Goal: Information Seeking & Learning: Learn about a topic

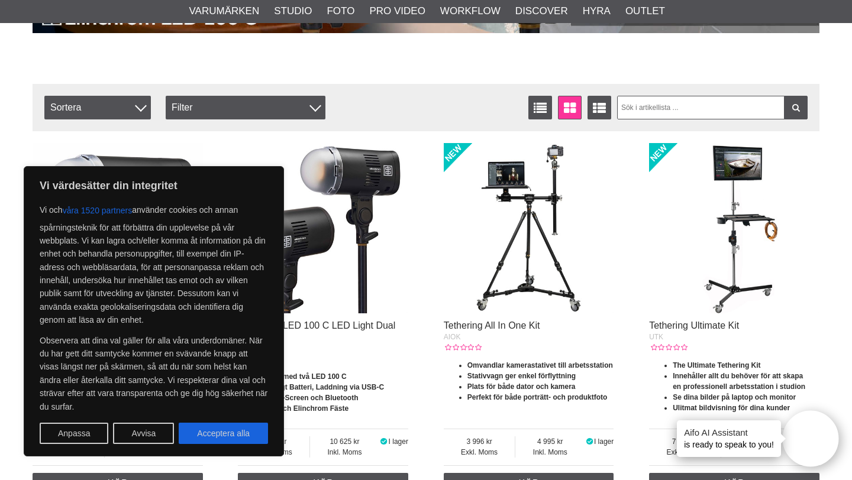
scroll to position [366, 0]
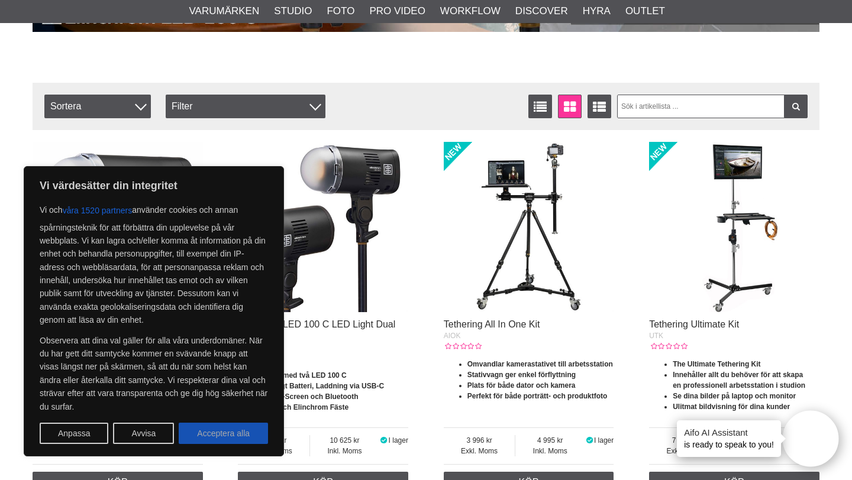
click at [229, 428] on button "Acceptera alla" at bounding box center [223, 433] width 89 height 21
checkbox input "true"
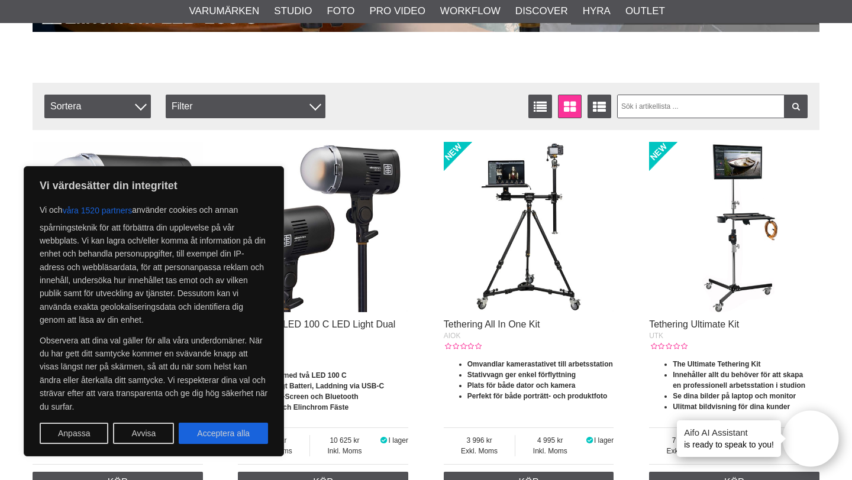
checkbox input "true"
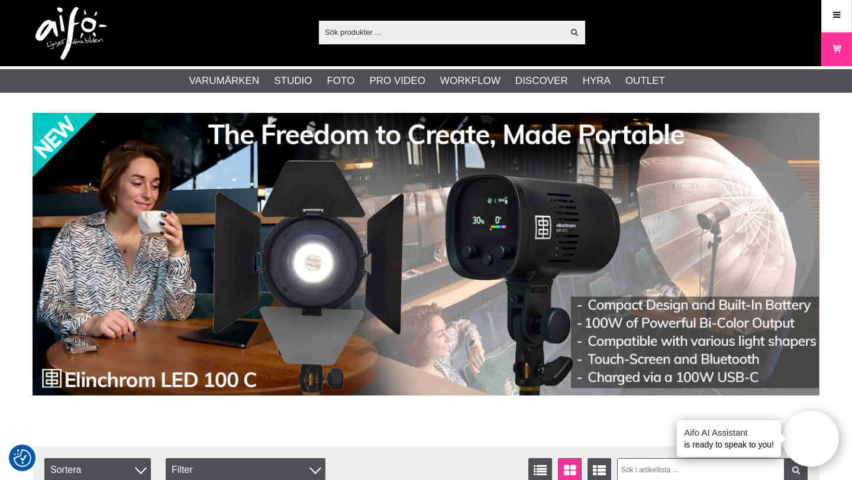
scroll to position [0, 0]
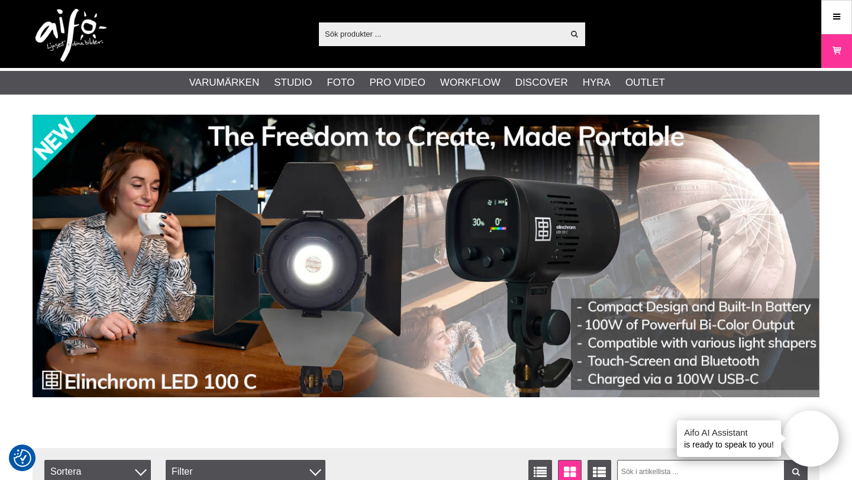
click at [236, 289] on img at bounding box center [426, 256] width 787 height 283
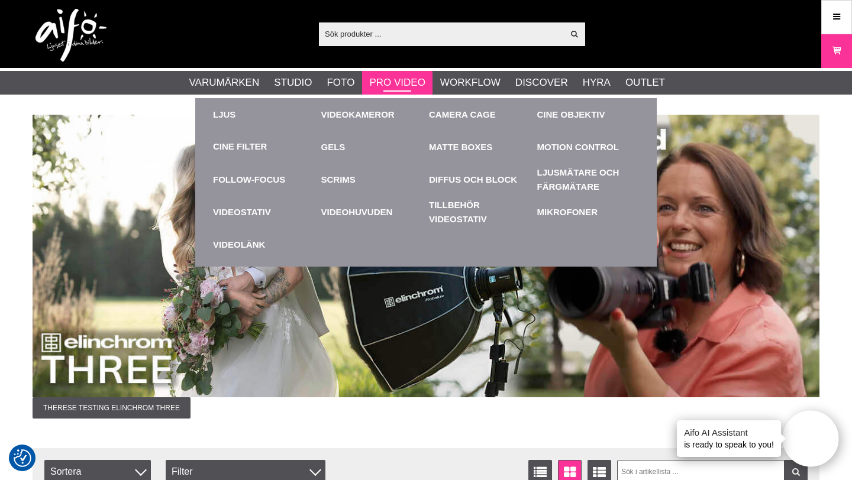
click at [405, 75] on link "Pro Video" at bounding box center [397, 82] width 56 height 15
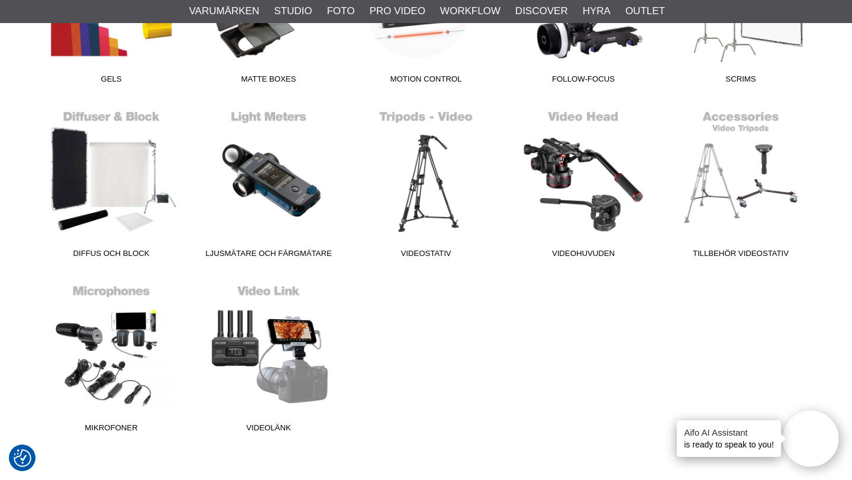
scroll to position [601, 0]
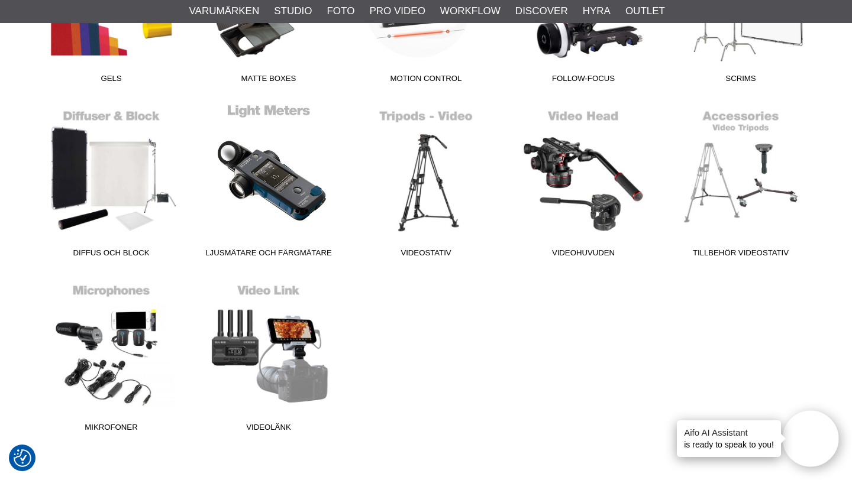
click at [277, 249] on span "Ljusmätare och Färgmätare" at bounding box center [268, 255] width 157 height 16
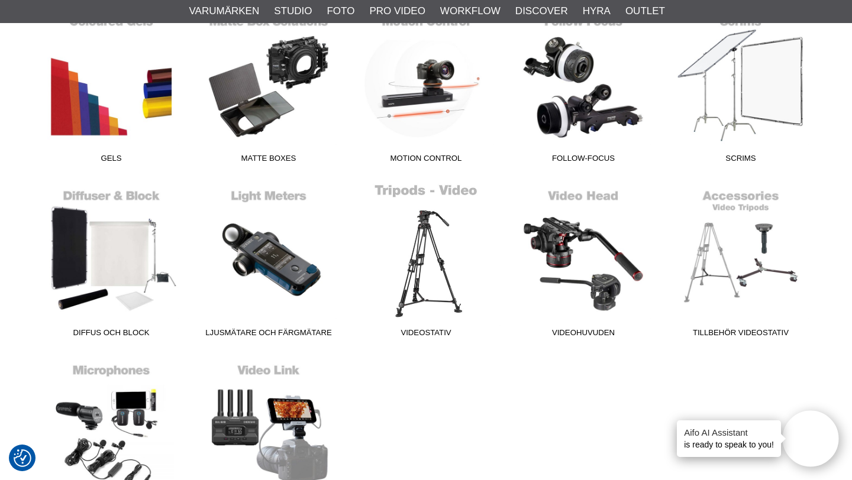
scroll to position [512, 0]
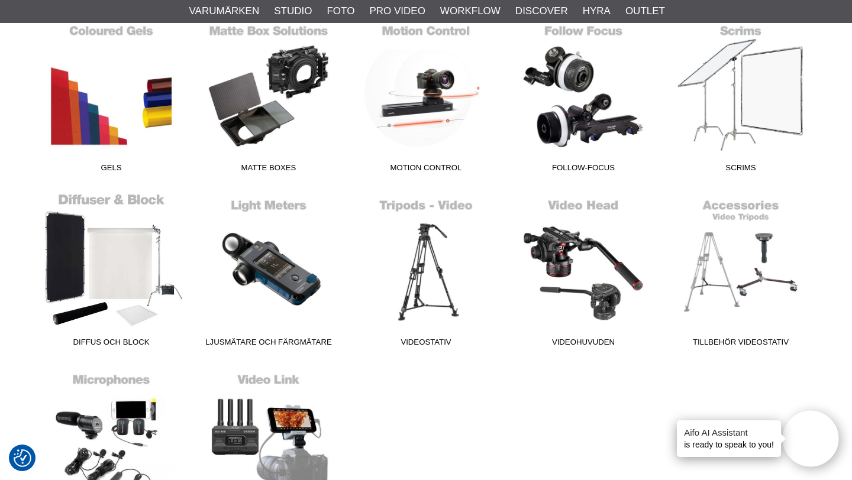
click at [135, 278] on link "Diffus och Block" at bounding box center [111, 273] width 157 height 160
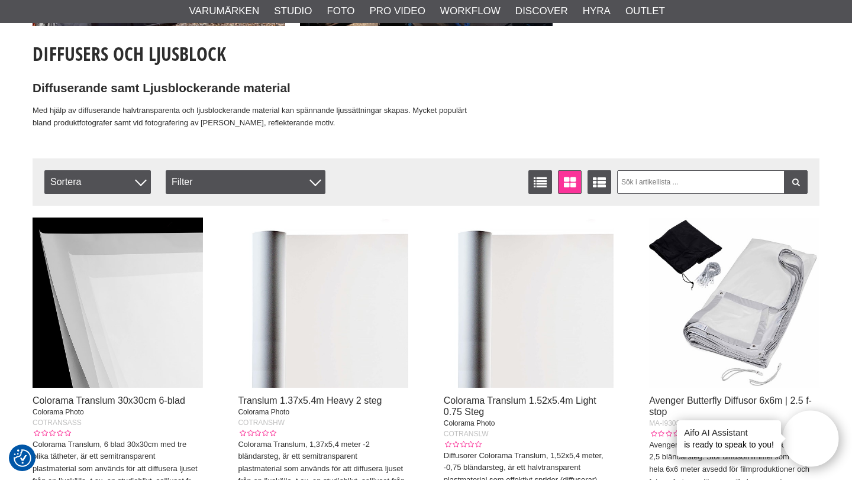
scroll to position [257, 0]
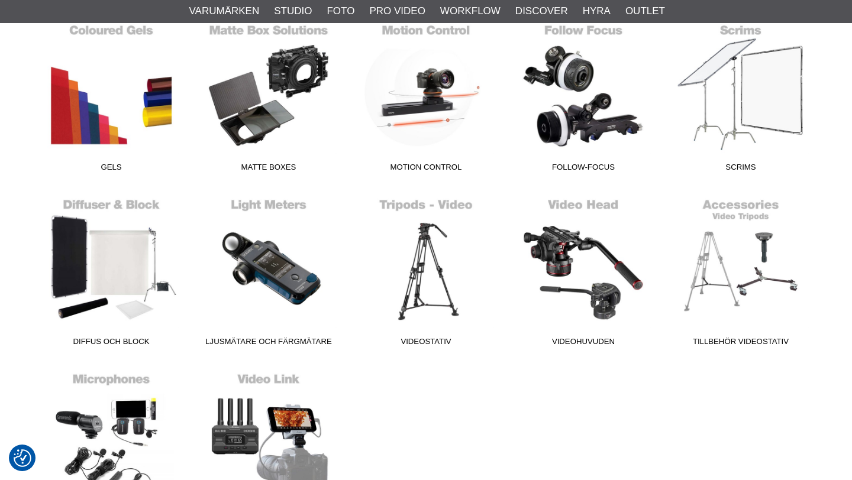
scroll to position [512, 0]
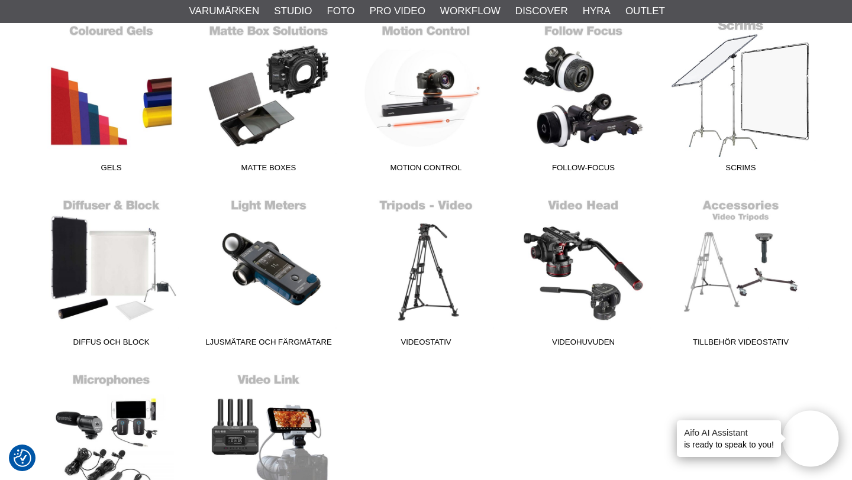
click at [735, 108] on link "Scrims" at bounding box center [740, 98] width 157 height 160
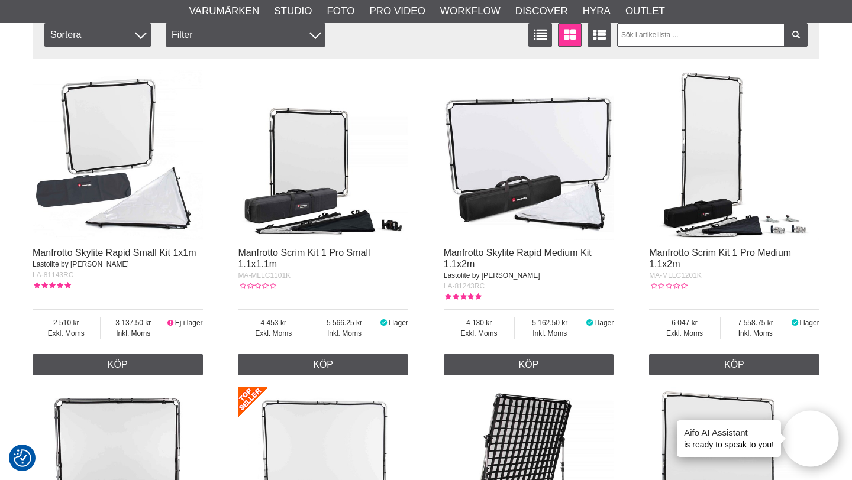
scroll to position [124, 0]
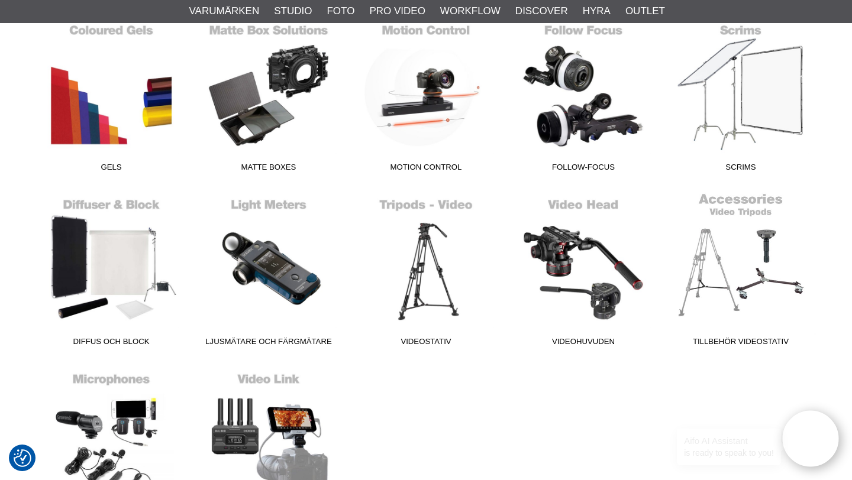
scroll to position [512, 0]
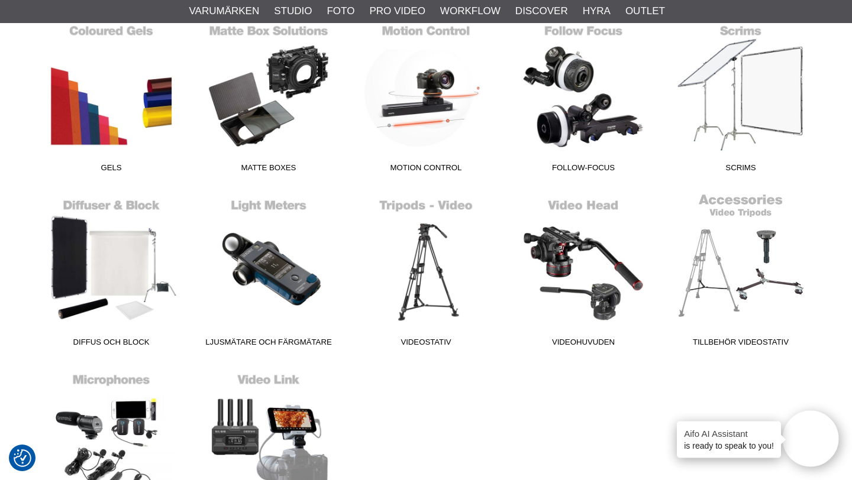
click at [722, 282] on link "Tillbehör Videostativ" at bounding box center [740, 273] width 157 height 160
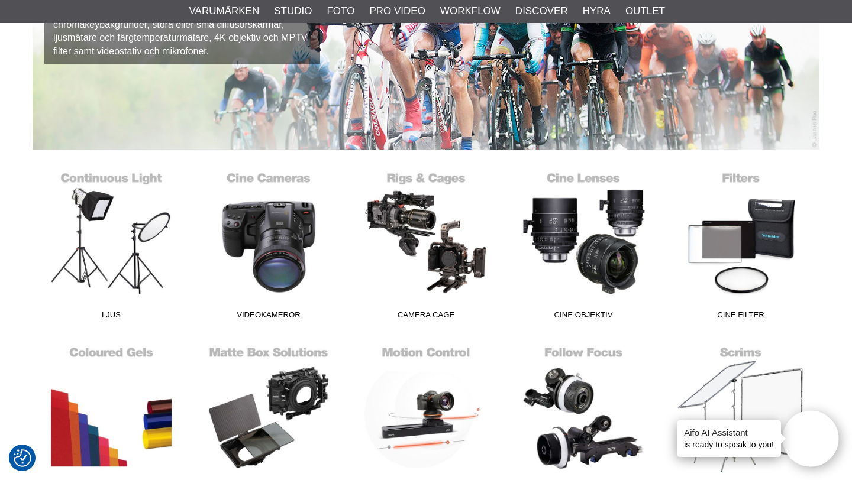
scroll to position [189, 0]
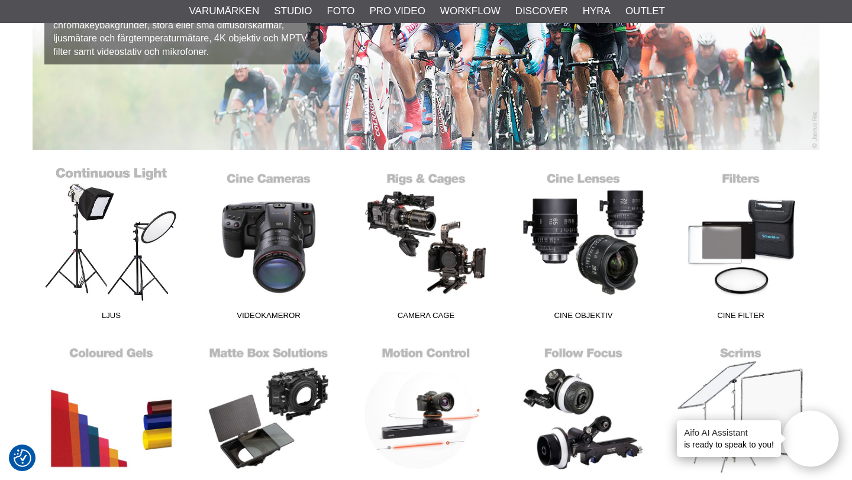
click at [155, 260] on link "Ljus" at bounding box center [111, 246] width 157 height 160
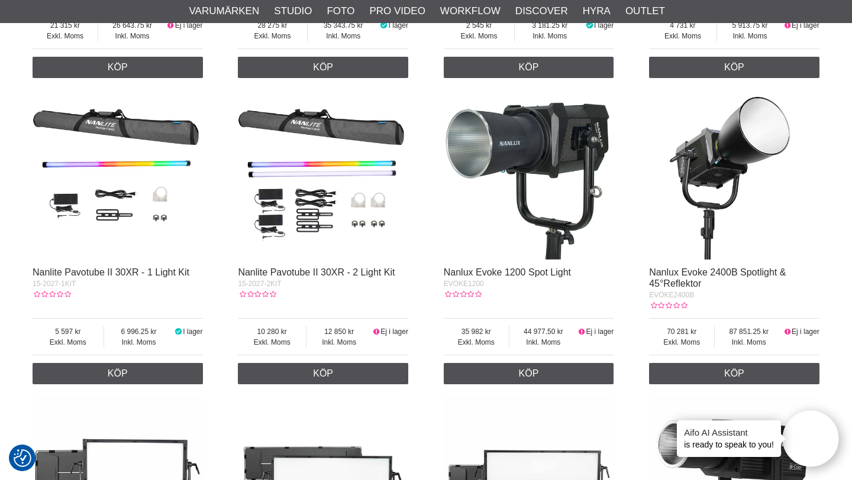
scroll to position [992, 0]
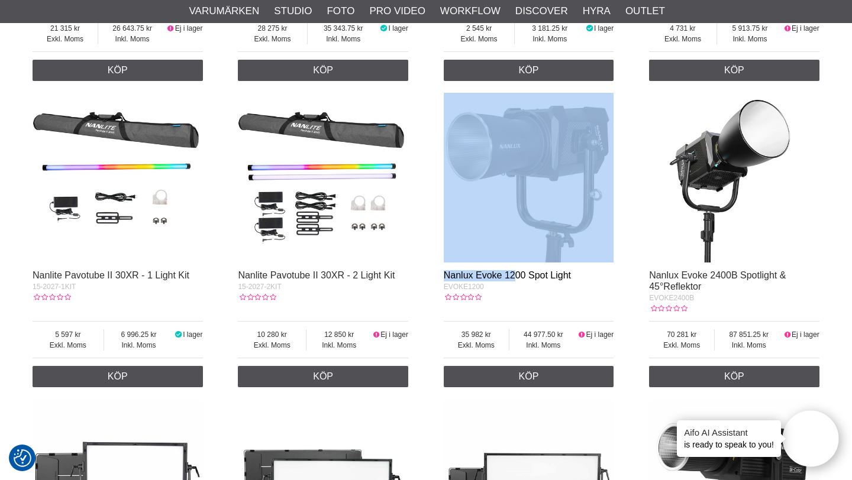
drag, startPoint x: 435, startPoint y: 271, endPoint x: 509, endPoint y: 278, distance: 74.3
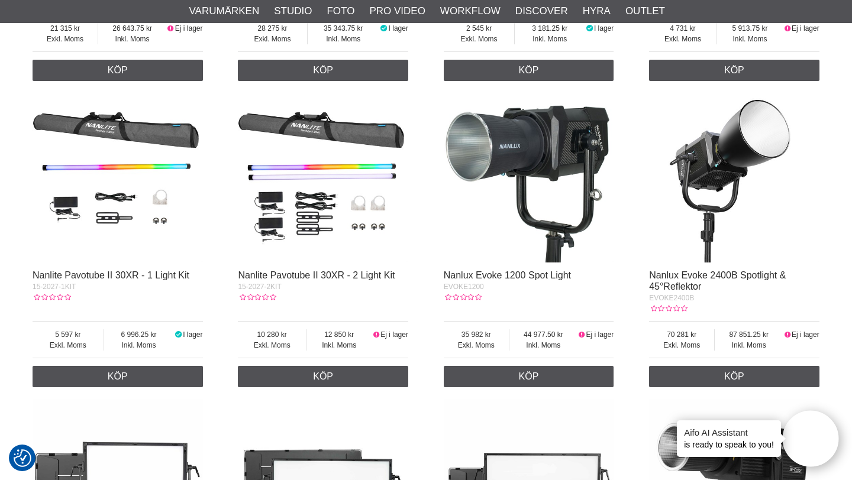
drag, startPoint x: 442, startPoint y: 276, endPoint x: 573, endPoint y: 271, distance: 130.8
copy link "Nanlux Evoke 1200 Spot Light"
